Goal: Navigation & Orientation: Find specific page/section

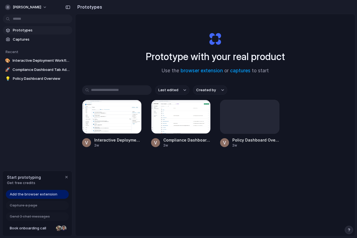
click at [31, 194] on span "Add the browser extension" at bounding box center [34, 195] width 48 height 6
click at [38, 194] on span "Add the browser extension" at bounding box center [34, 195] width 48 height 6
click at [52, 191] on div "Add the browser extension" at bounding box center [37, 194] width 63 height 9
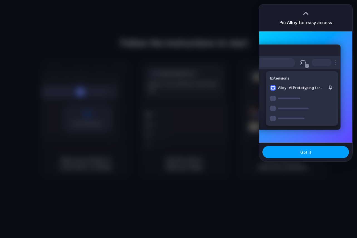
click at [305, 153] on span "Got it" at bounding box center [305, 152] width 11 height 6
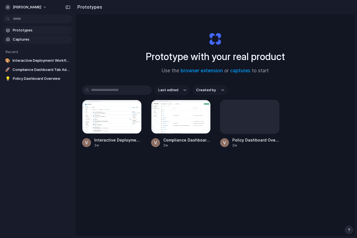
click at [38, 38] on span "Captures" at bounding box center [41, 40] width 57 height 6
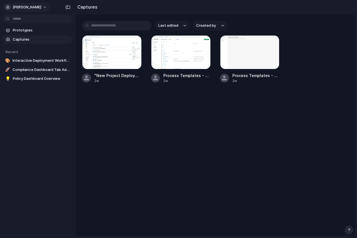
click at [50, 8] on button "venkatesh-vasudevan" at bounding box center [26, 7] width 47 height 9
click at [56, 8] on div "Settings Invite members Change theme Sign out" at bounding box center [178, 119] width 357 height 238
click at [33, 31] on span "Prototypes" at bounding box center [41, 31] width 57 height 6
